Goal: Task Accomplishment & Management: Manage account settings

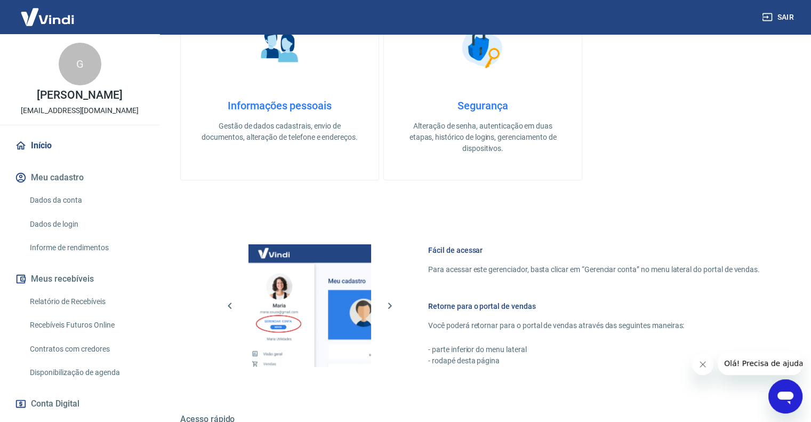
scroll to position [420, 0]
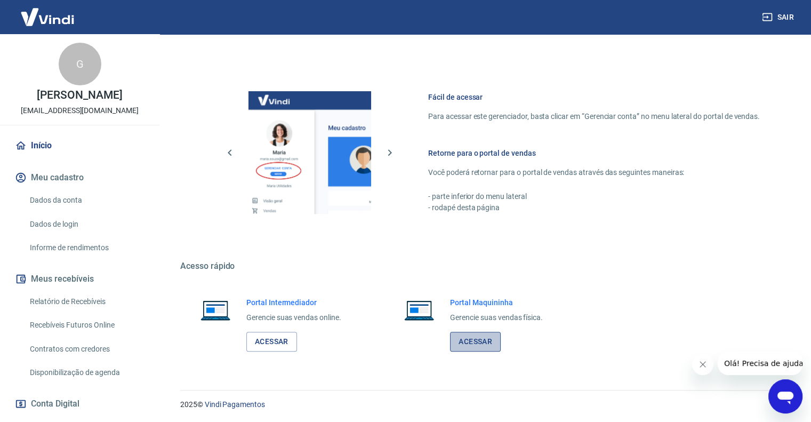
click at [459, 346] on link "Acessar" at bounding box center [475, 342] width 51 height 20
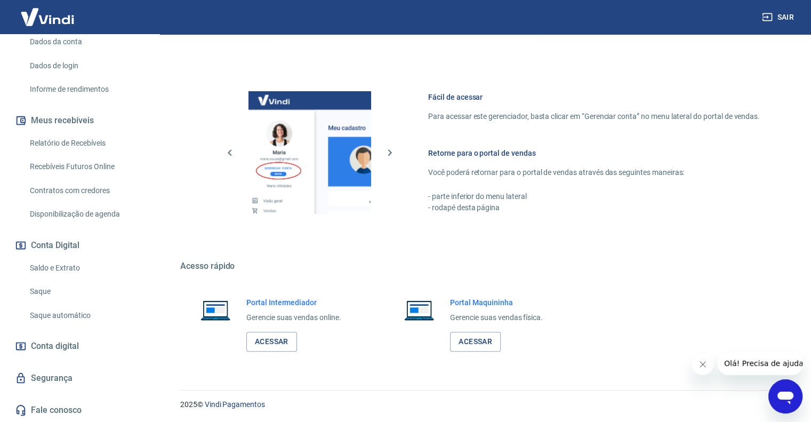
scroll to position [169, 0]
click at [53, 343] on span "Conta digital" at bounding box center [55, 346] width 48 height 15
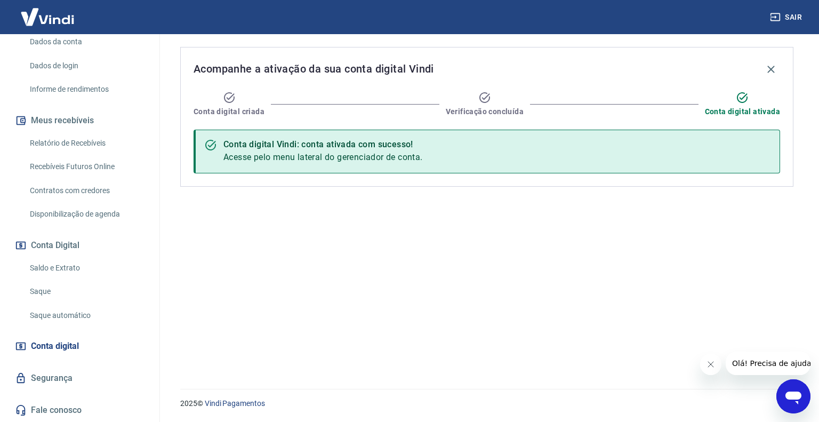
click at [70, 266] on link "Saldo e Extrato" at bounding box center [86, 268] width 121 height 22
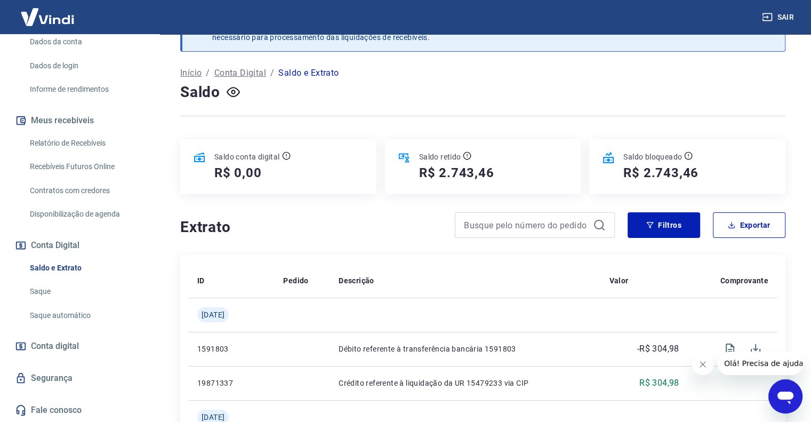
scroll to position [53, 0]
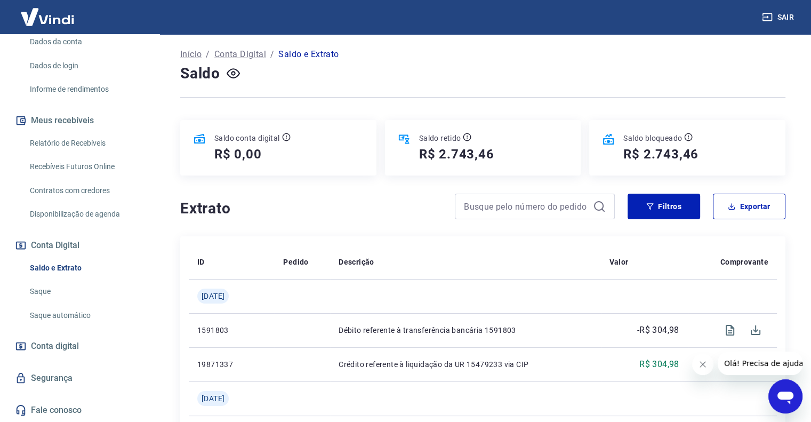
click at [53, 298] on link "Saque" at bounding box center [86, 292] width 121 height 22
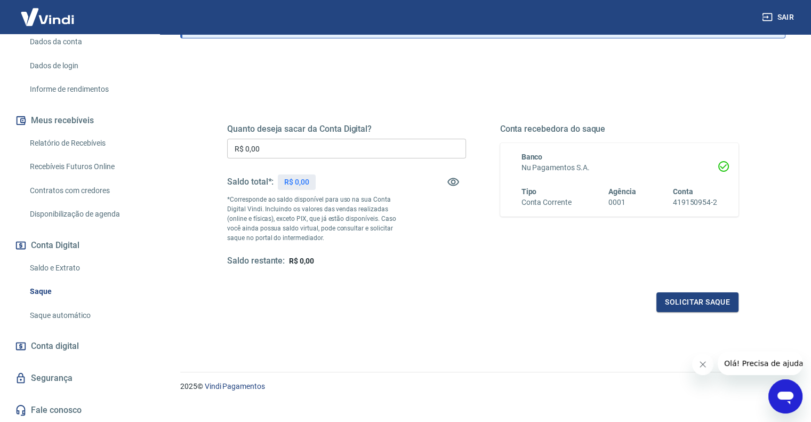
scroll to position [105, 0]
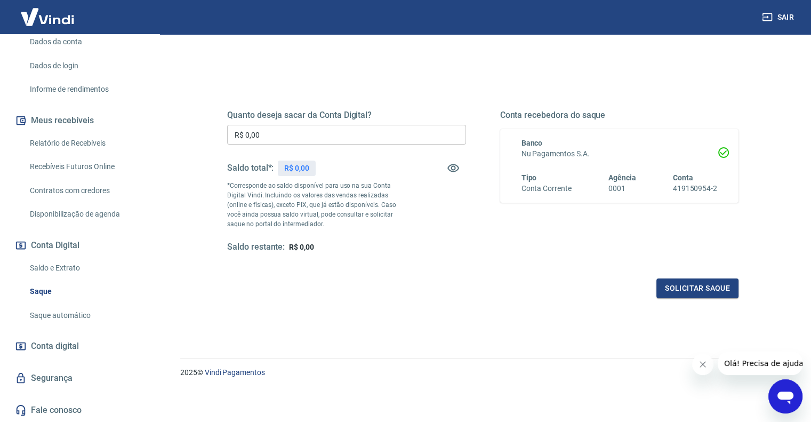
click at [77, 311] on link "Saque automático" at bounding box center [86, 316] width 121 height 22
